Goal: Task Accomplishment & Management: Manage account settings

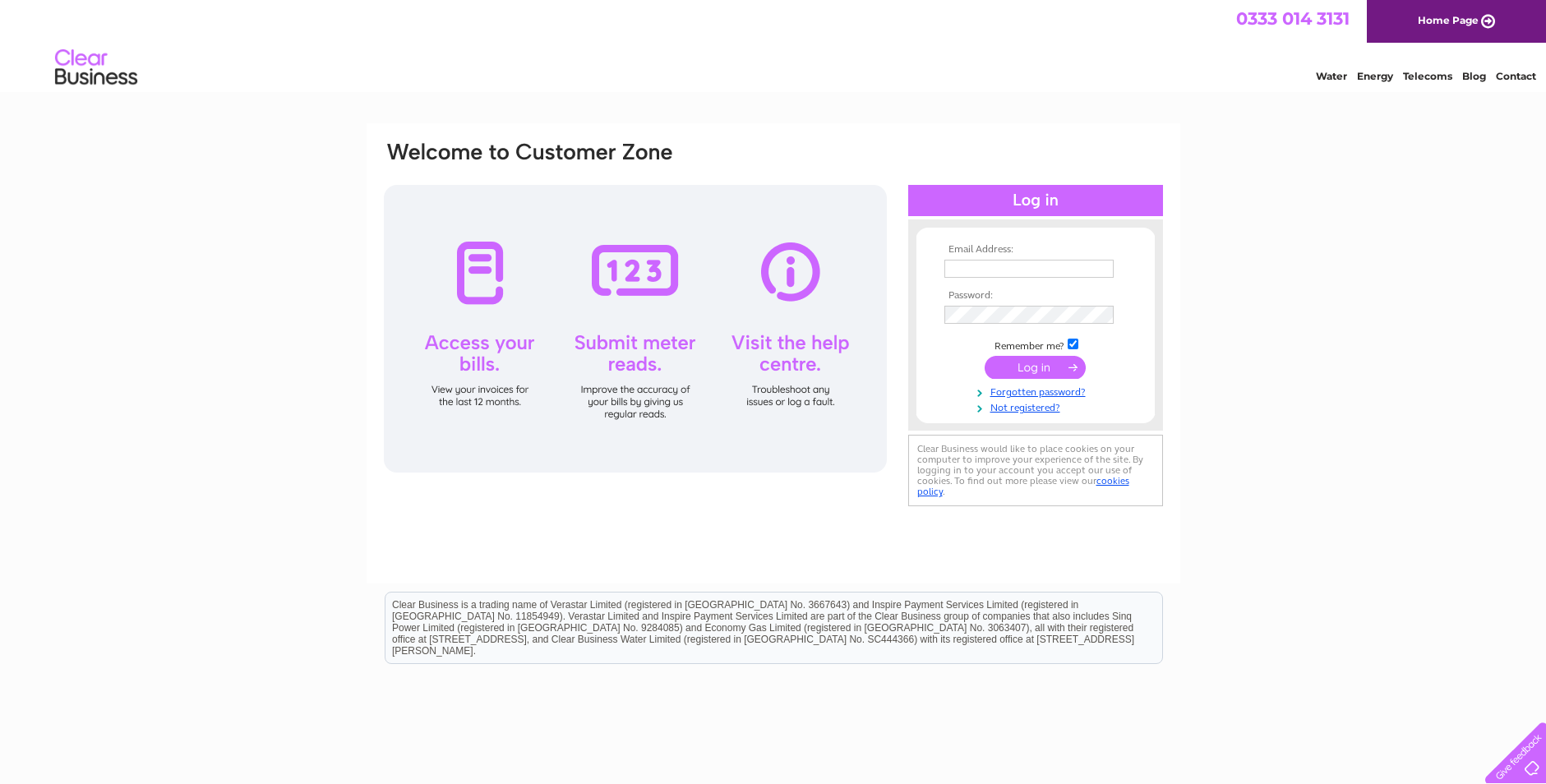
type input "kay@radiallinesheetmetal.co.uk"
click at [1009, 369] on input "submit" at bounding box center [1035, 367] width 101 height 23
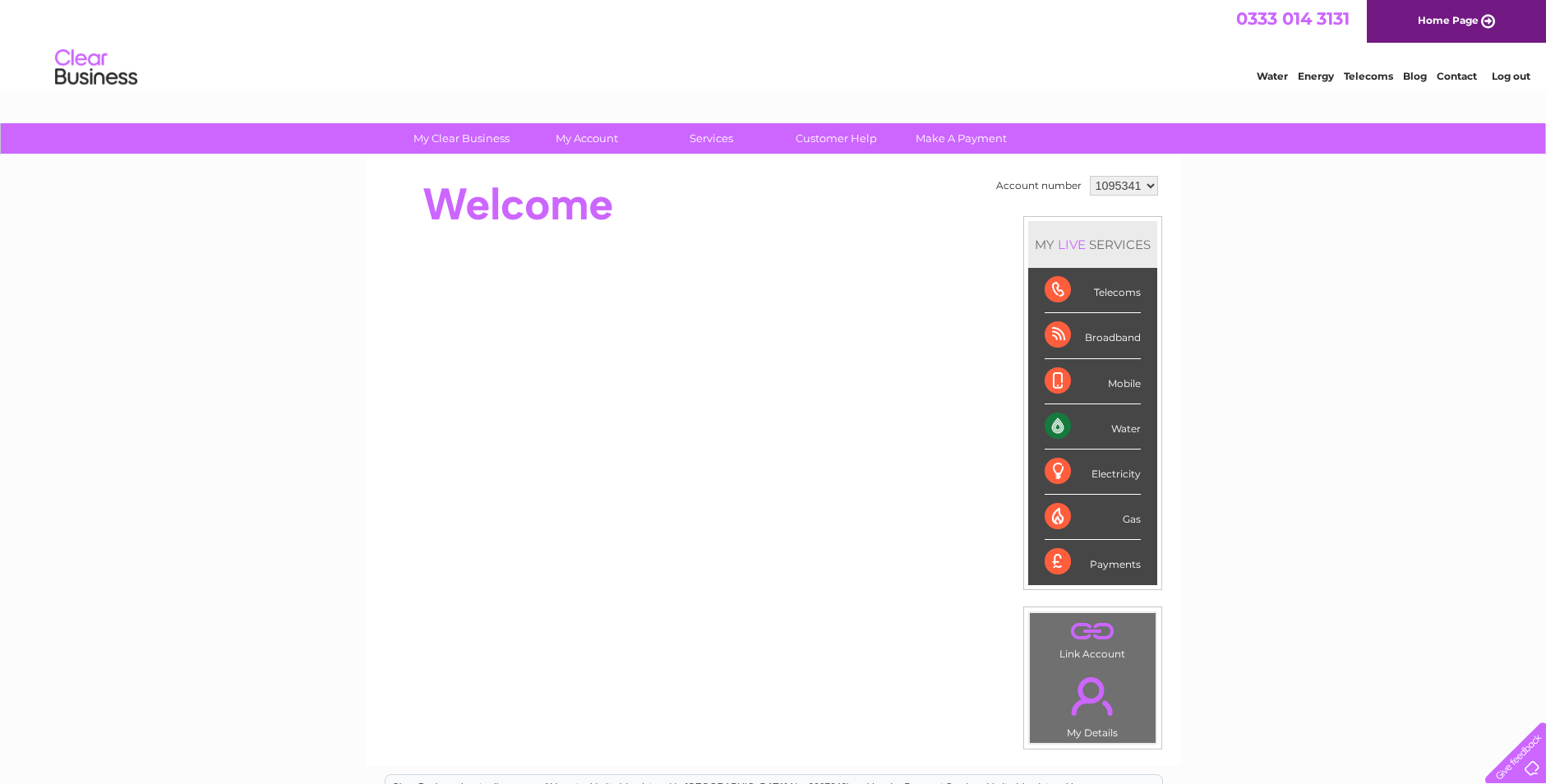
click at [1110, 423] on div "Water" at bounding box center [1093, 426] width 96 height 45
click at [1056, 426] on div "Water" at bounding box center [1093, 426] width 96 height 45
click at [1271, 73] on link "Water" at bounding box center [1272, 76] width 31 height 13
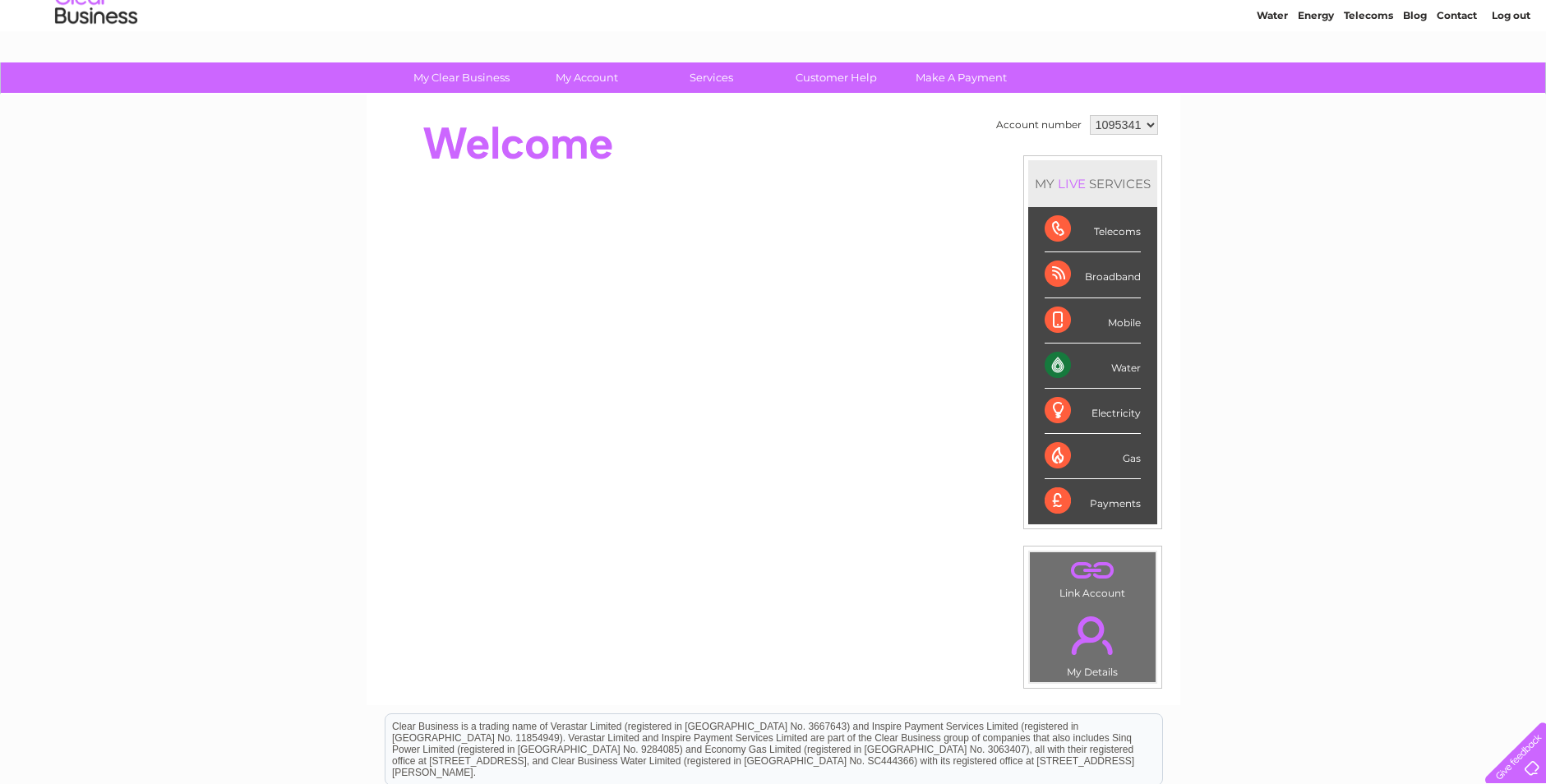
scroll to position [164, 0]
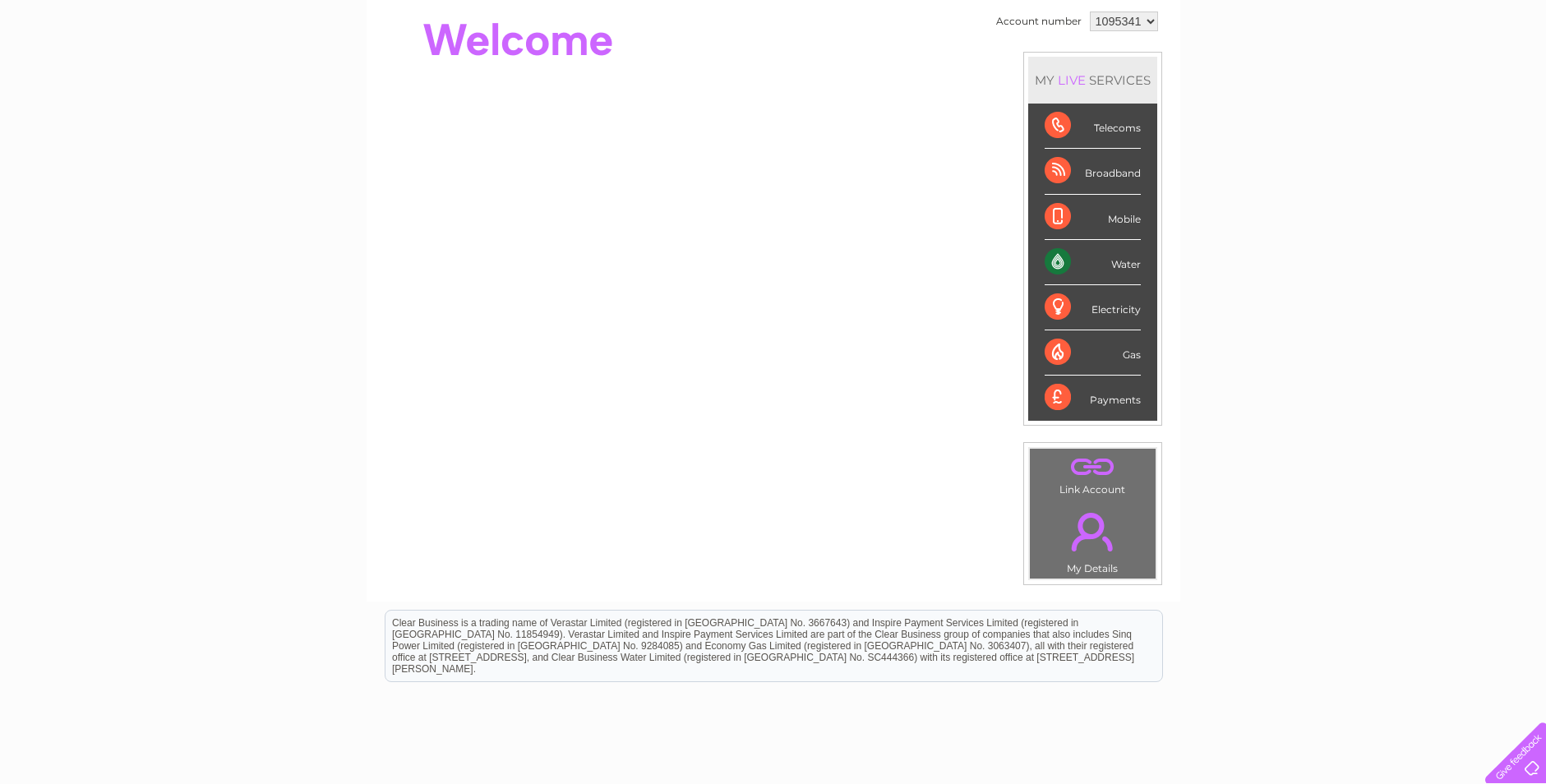
click at [1049, 263] on div "Water" at bounding box center [1093, 263] width 96 height 45
click at [1108, 263] on div "Water" at bounding box center [1093, 263] width 96 height 45
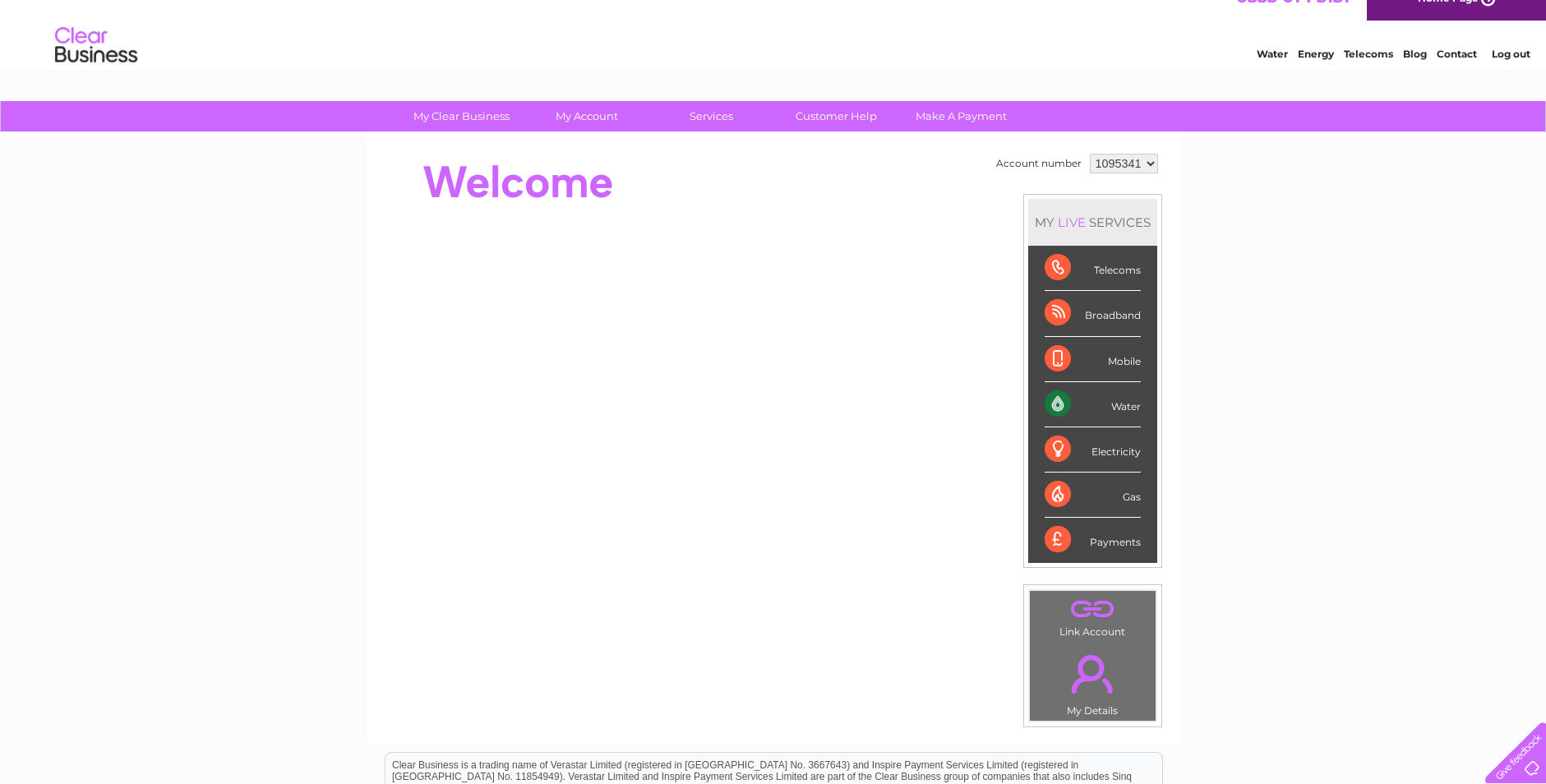
scroll to position [0, 0]
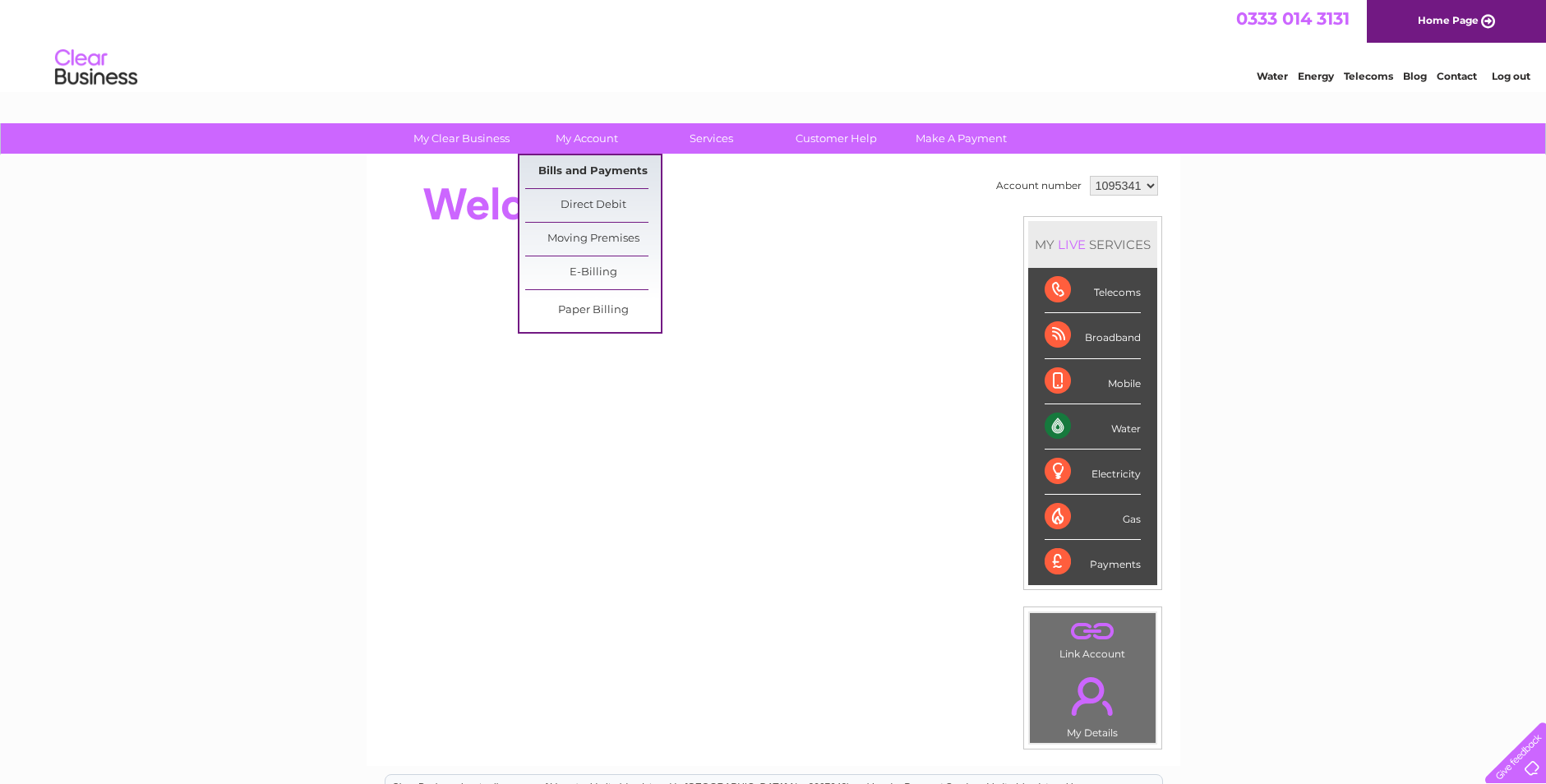
click at [586, 170] on link "Bills and Payments" at bounding box center [592, 171] width 135 height 33
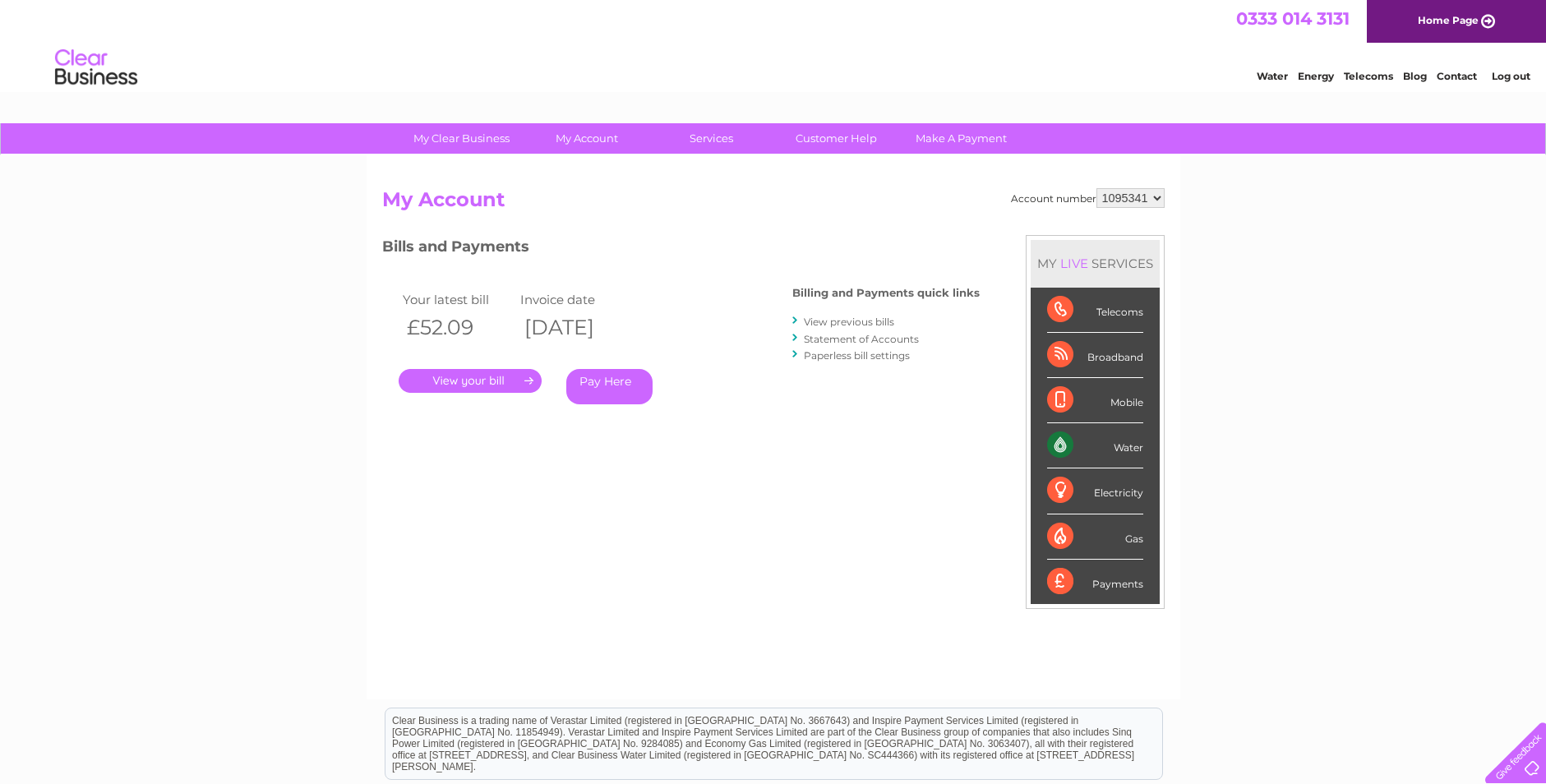
click at [500, 379] on link "." at bounding box center [471, 381] width 143 height 24
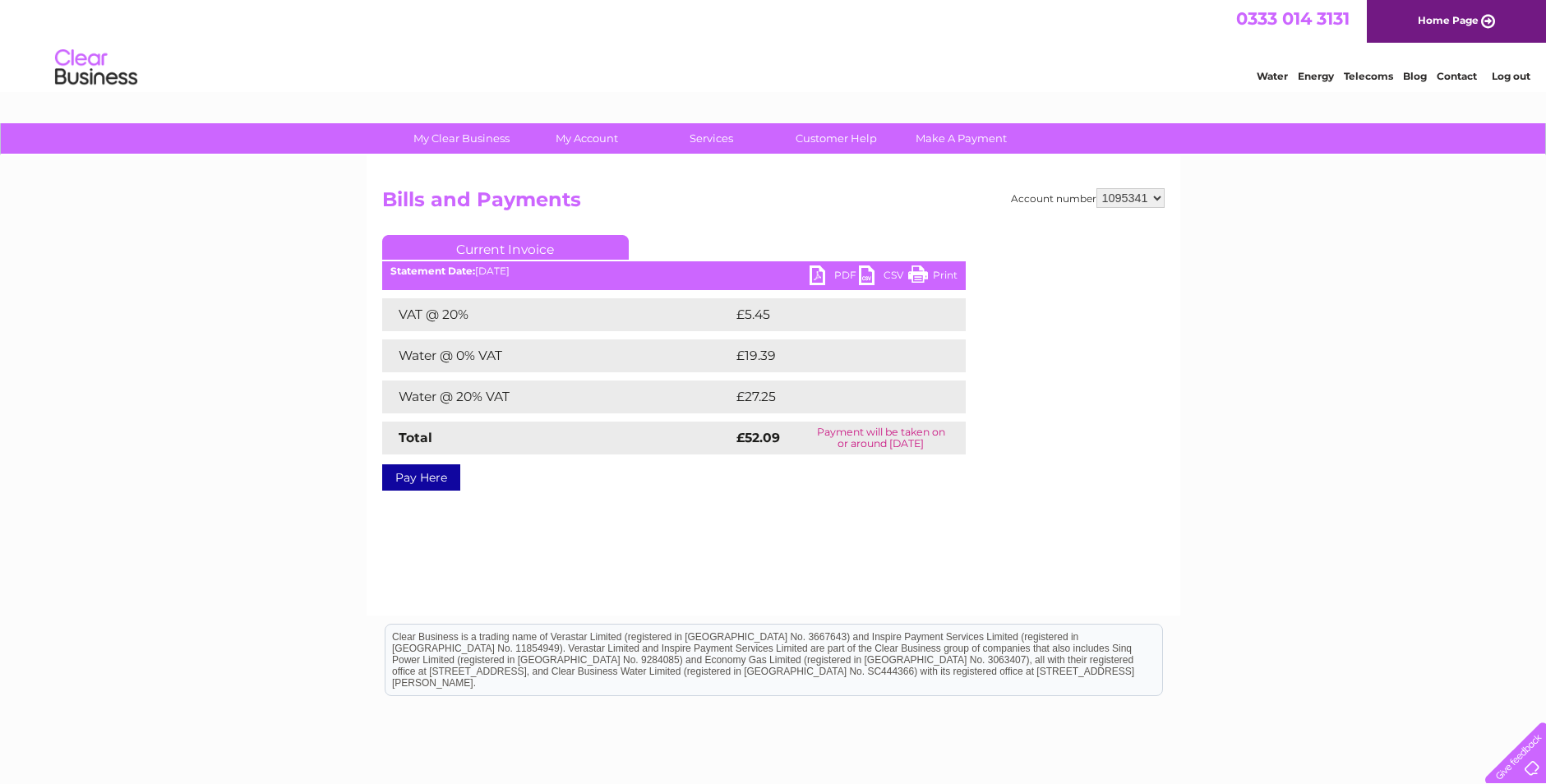
click at [825, 276] on link "PDF" at bounding box center [833, 277] width 49 height 24
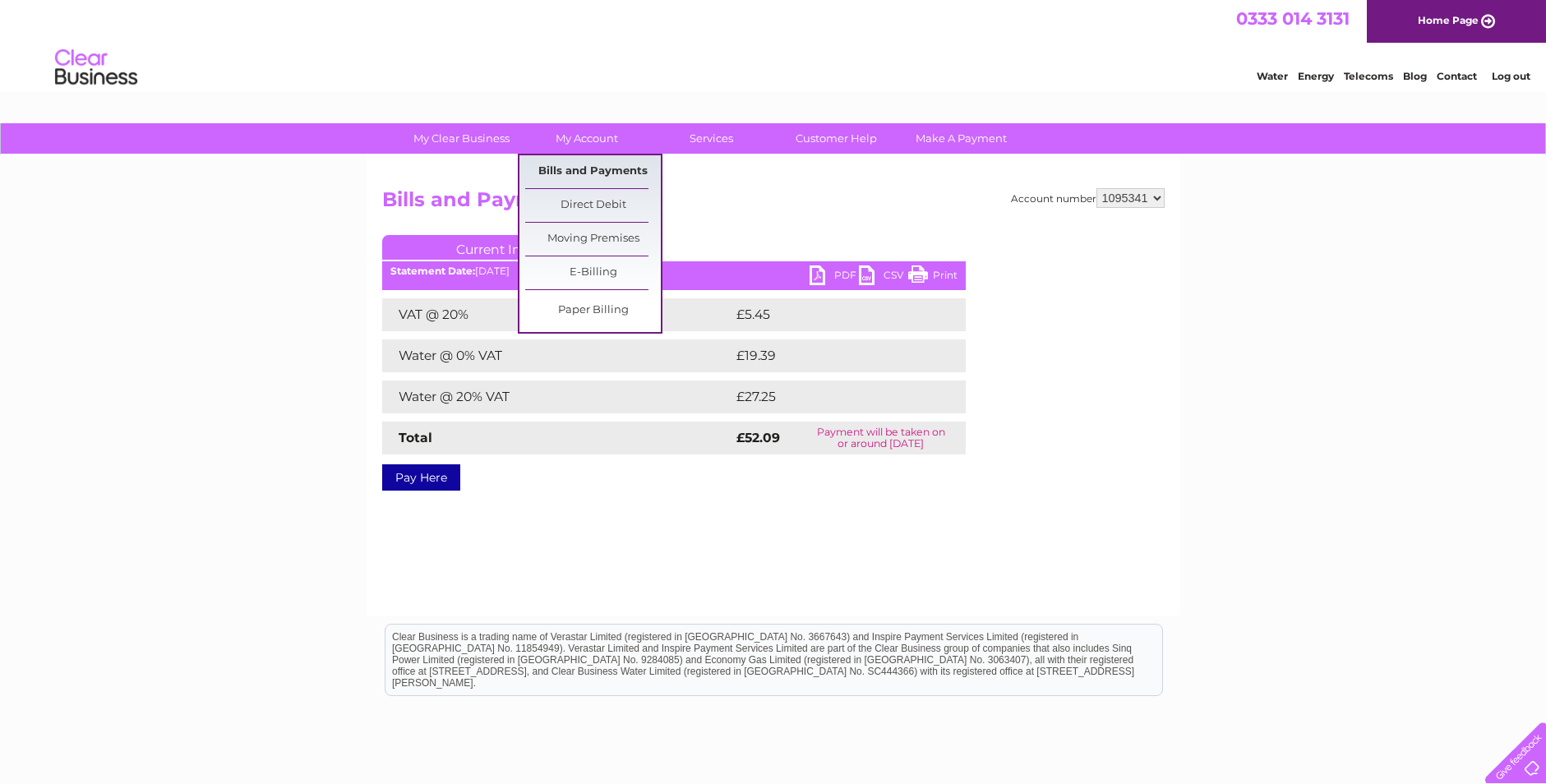
click at [590, 179] on link "Bills and Payments" at bounding box center [592, 171] width 135 height 33
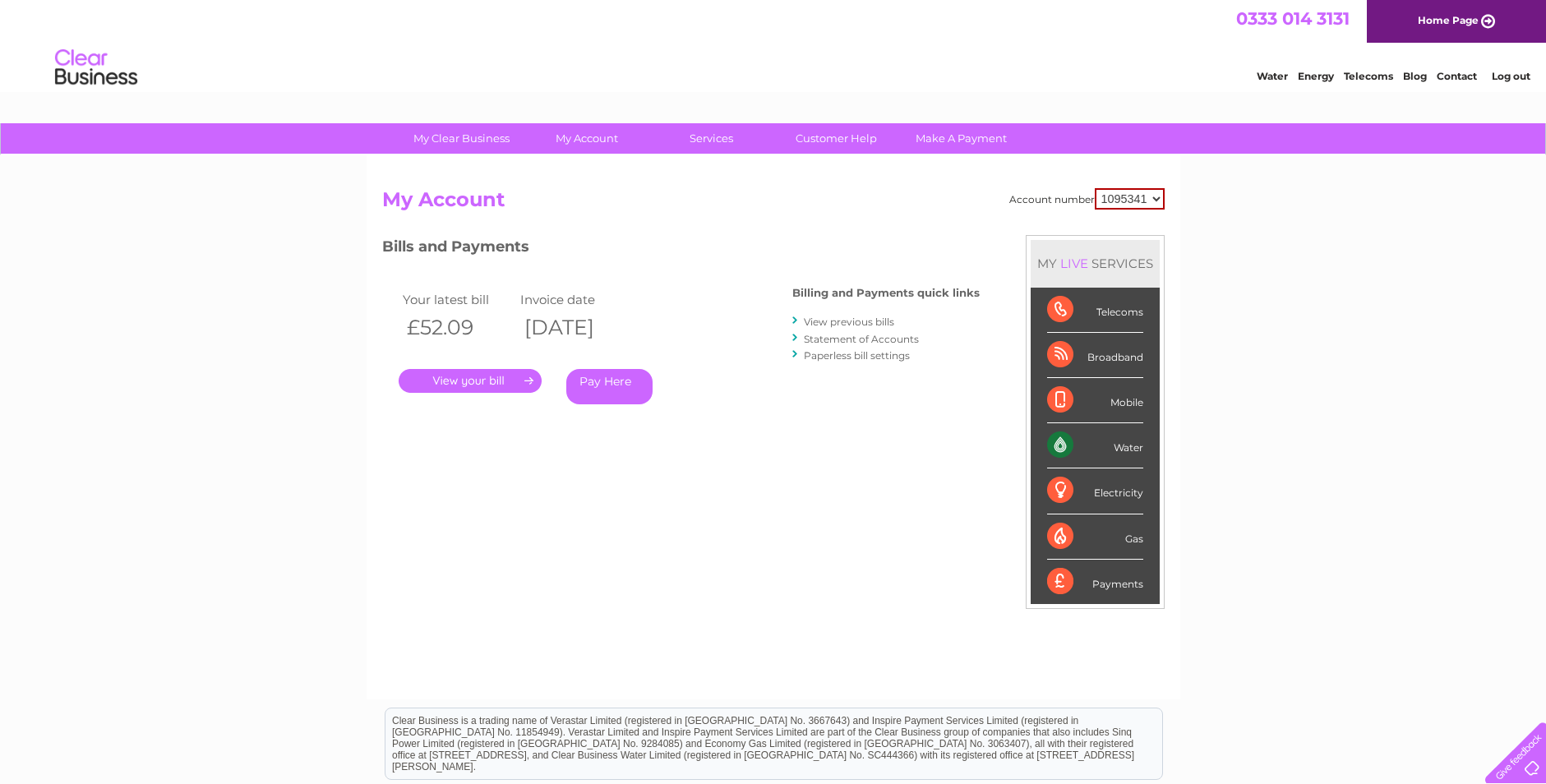
click at [840, 328] on link "View previous bills" at bounding box center [849, 322] width 91 height 13
click at [841, 323] on link "View previous bills" at bounding box center [849, 322] width 91 height 13
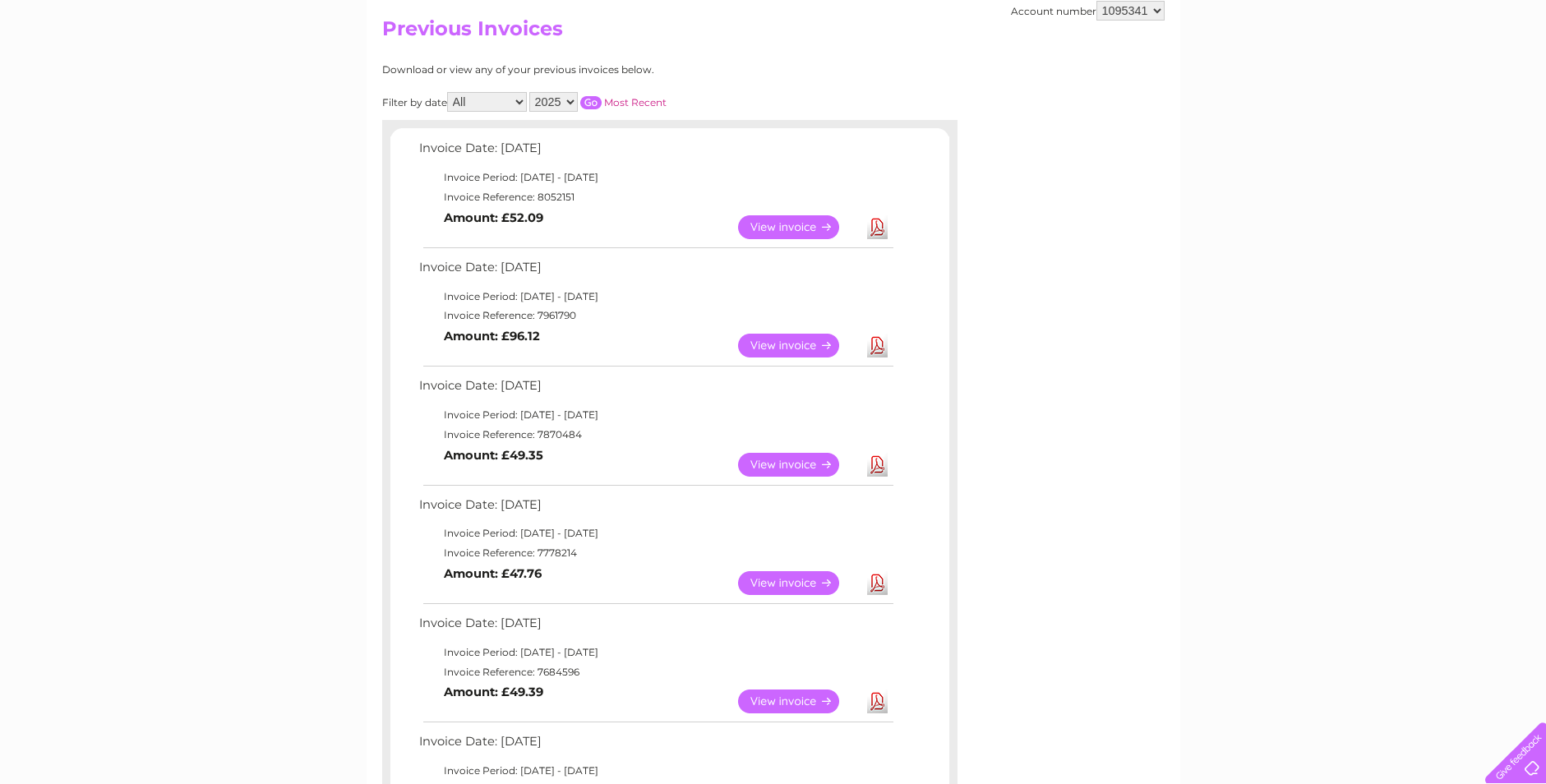
scroll to position [164, 0]
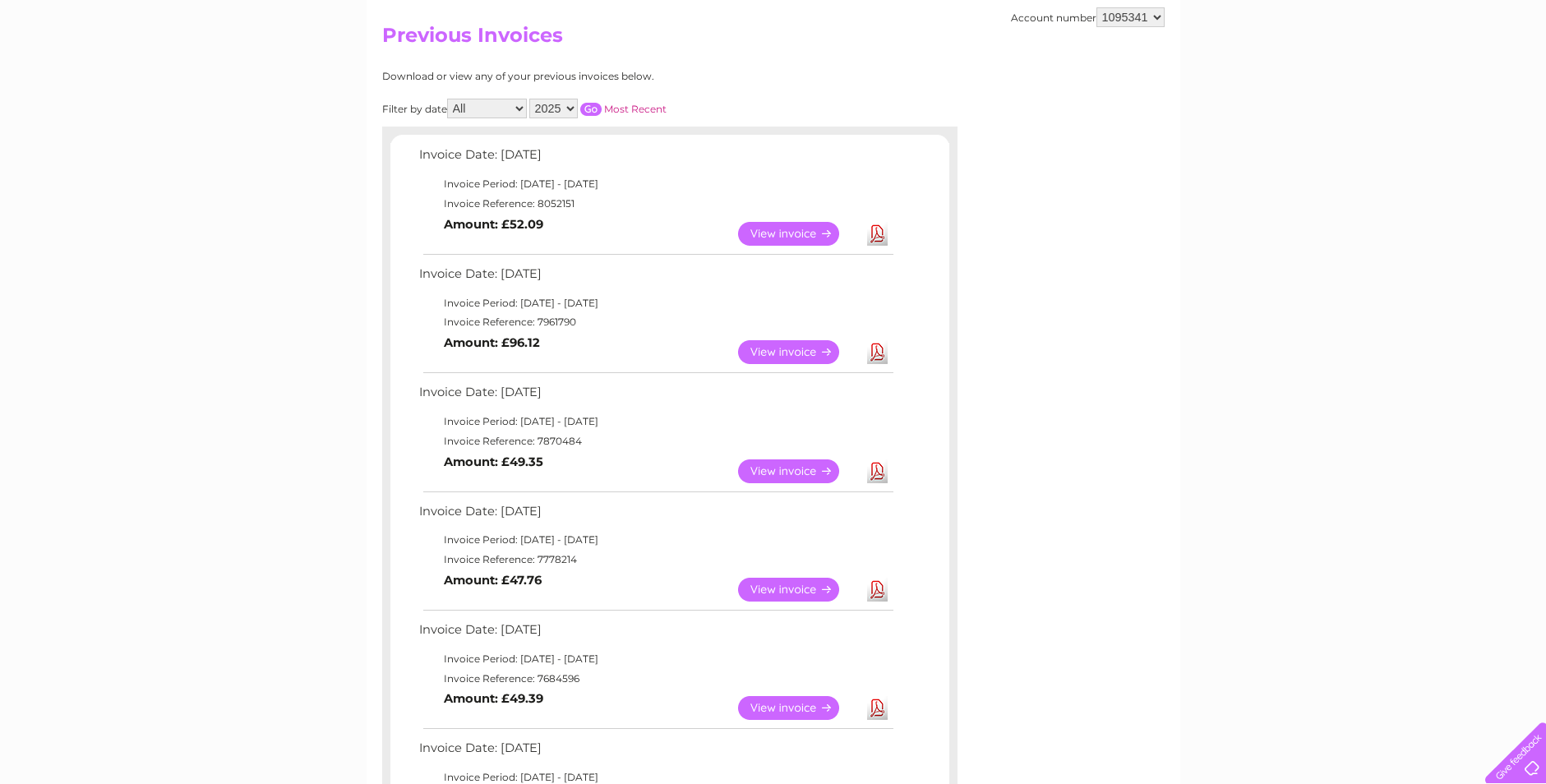
click at [769, 345] on link "View" at bounding box center [799, 352] width 121 height 24
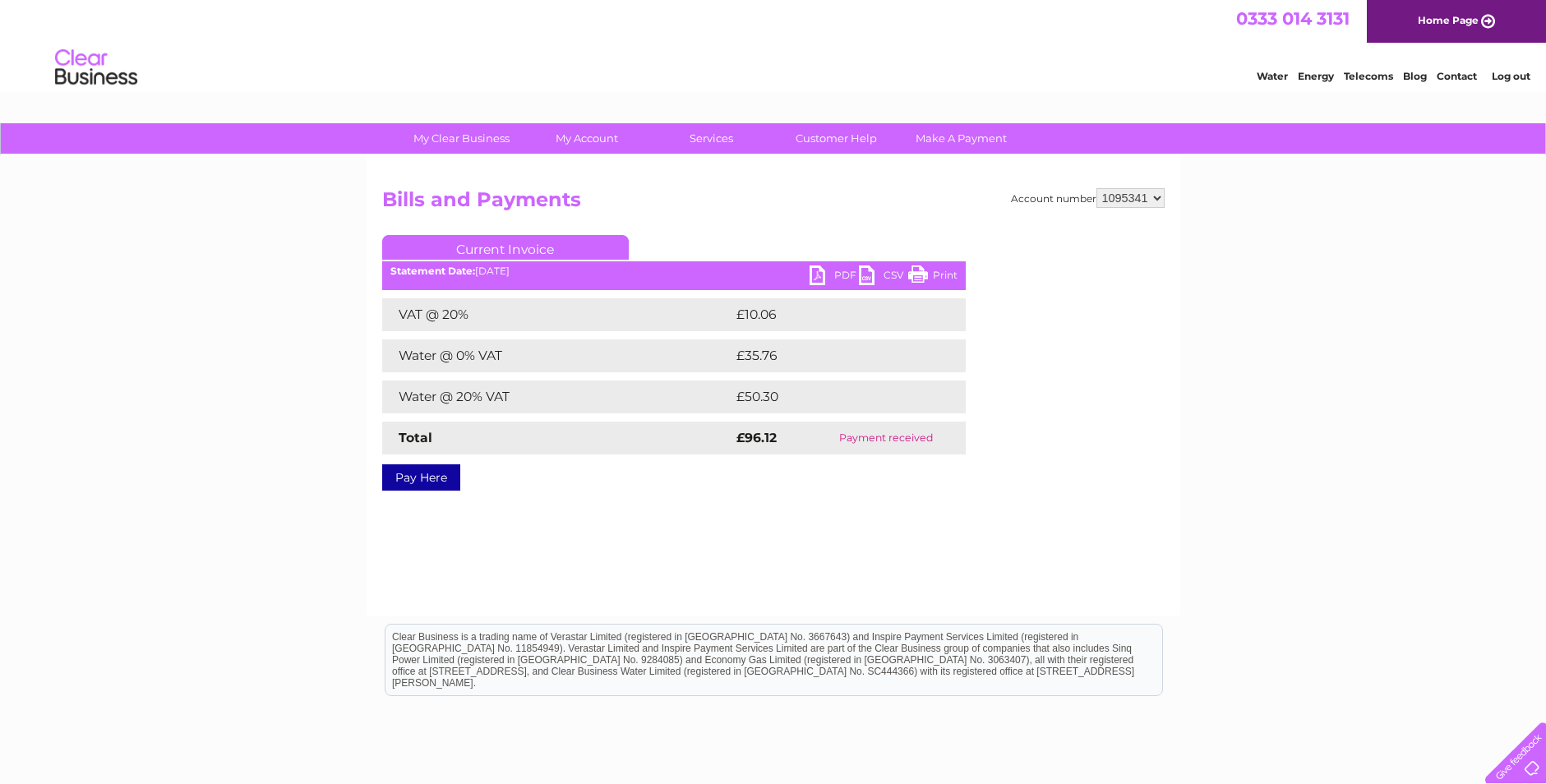
click at [823, 280] on link "PDF" at bounding box center [833, 277] width 49 height 24
